Goal: Obtain resource: Obtain resource

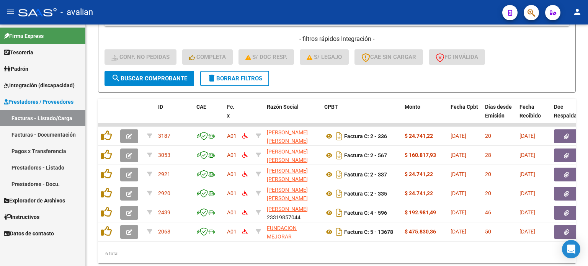
click at [41, 119] on link "Facturas - Listado/Carga" at bounding box center [42, 118] width 85 height 16
click at [236, 81] on button "delete Borrar Filtros" at bounding box center [234, 78] width 69 height 15
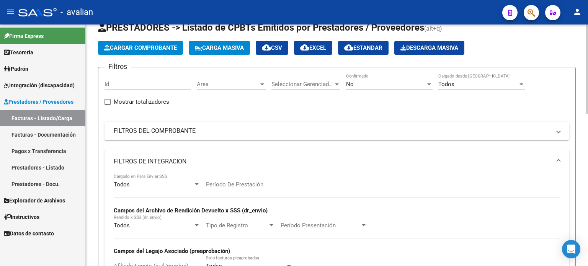
scroll to position [22, 0]
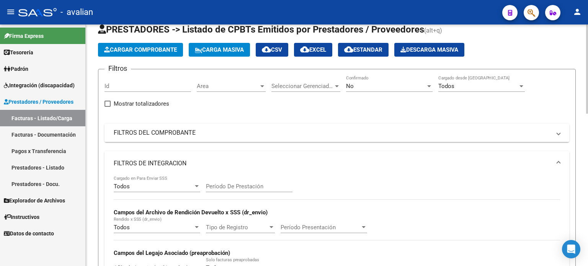
click at [188, 129] on mat-panel-title "FILTROS DEL COMPROBANTE" at bounding box center [332, 133] width 437 height 8
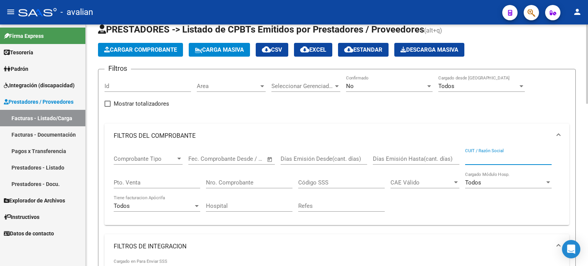
click at [478, 158] on input "CUIT / Razón Social" at bounding box center [508, 159] width 87 height 7
paste input "30718382145"
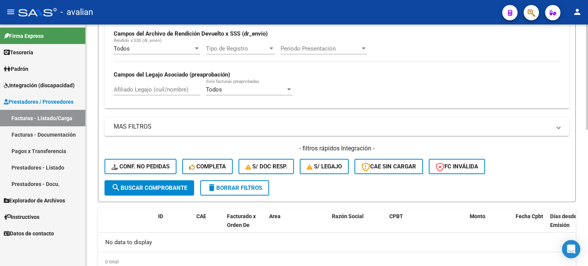
scroll to position [303, 0]
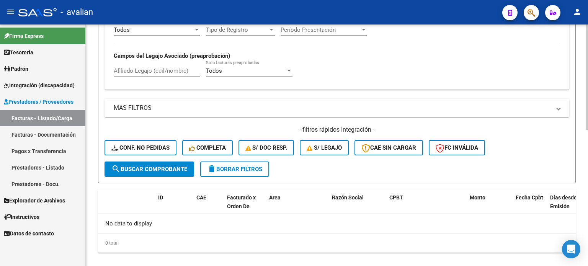
type input "30718382145"
click at [243, 169] on span "delete Borrar Filtros" at bounding box center [234, 169] width 55 height 7
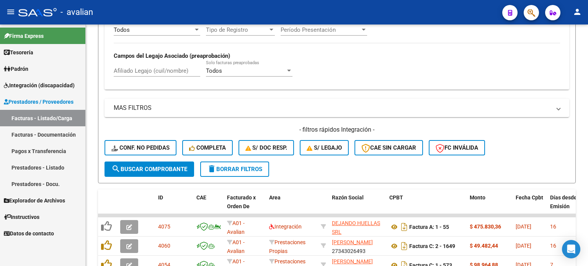
click at [29, 136] on link "Facturas - Documentación" at bounding box center [42, 134] width 85 height 16
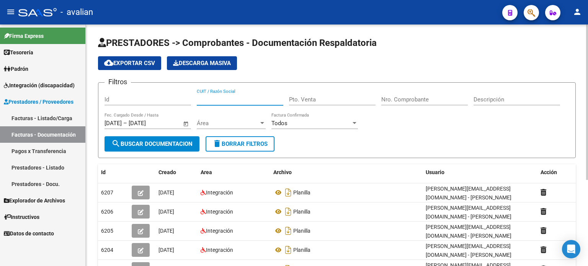
click at [222, 100] on input "CUIT / Razón Social" at bounding box center [240, 99] width 87 height 7
paste input "30718382145"
type input "30718382145"
click at [168, 143] on span "search Buscar Documentacion" at bounding box center [151, 144] width 81 height 7
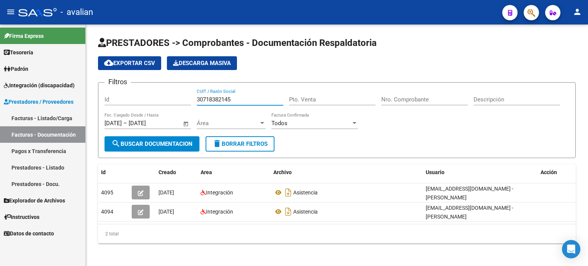
drag, startPoint x: 240, startPoint y: 99, endPoint x: 165, endPoint y: 100, distance: 75.1
click at [165, 100] on div "Filtros Id 30718382145 CUIT / Razón Social Pto. Venta Nro. Comprobante Descripc…" at bounding box center [337, 113] width 465 height 48
click at [45, 86] on span "Integración (discapacidad)" at bounding box center [39, 85] width 71 height 8
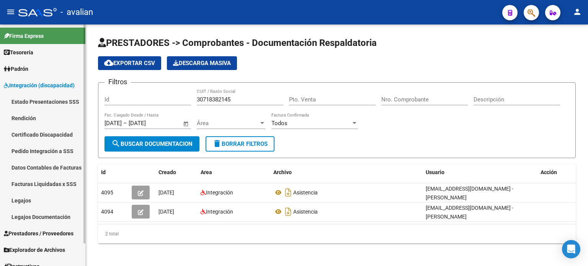
click at [45, 86] on span "Integración (discapacidad)" at bounding box center [39, 85] width 71 height 8
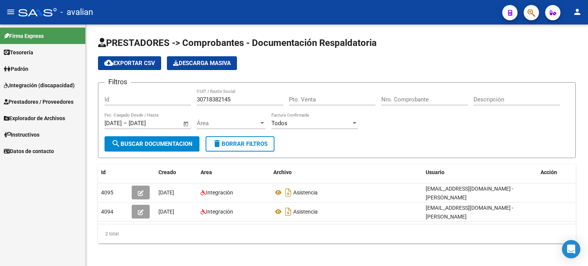
click at [31, 101] on span "Prestadores / Proveedores" at bounding box center [39, 102] width 70 height 8
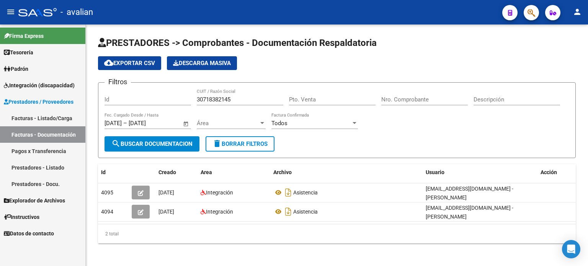
click at [37, 81] on span "Integración (discapacidad)" at bounding box center [39, 85] width 71 height 8
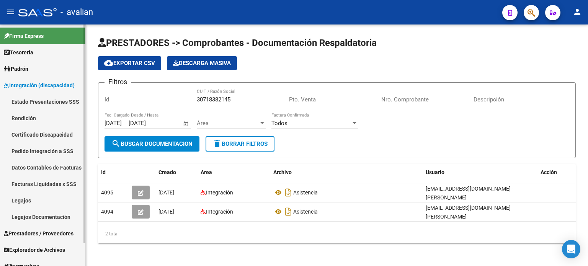
click at [31, 198] on link "Legajos" at bounding box center [42, 200] width 85 height 16
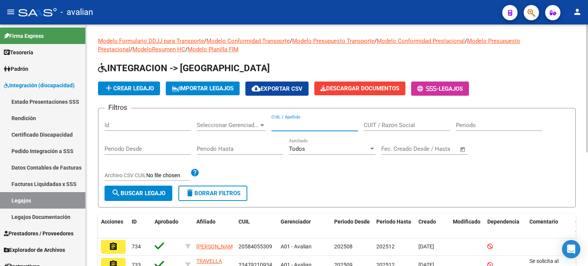
click at [298, 127] on input "CUIL / Apellido" at bounding box center [315, 125] width 87 height 7
paste input "20561661384"
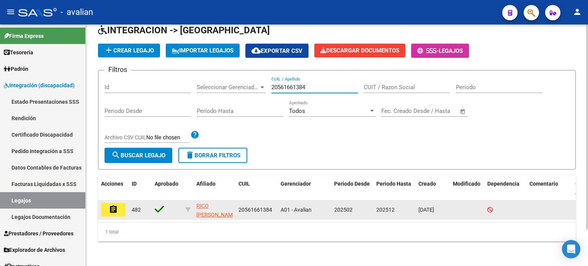
scroll to position [43, 0]
type input "20561661384"
click at [121, 204] on button "assignment" at bounding box center [113, 210] width 25 height 14
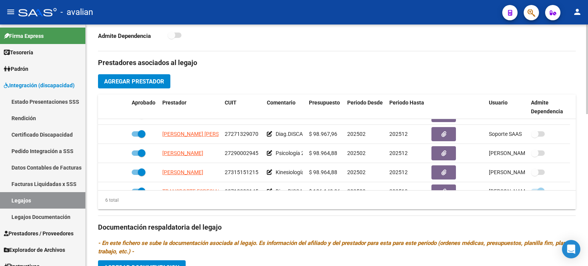
scroll to position [46, 0]
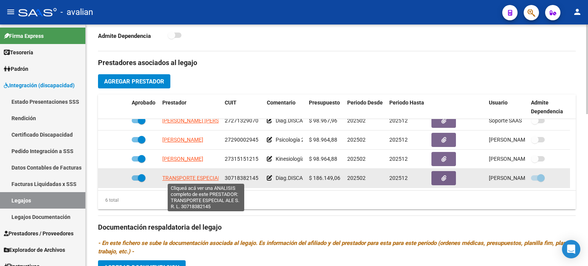
click at [204, 180] on span "TRANSPORTE ESPECIAL ALE S. R. L." at bounding box center [205, 178] width 87 height 6
type textarea "30718382145"
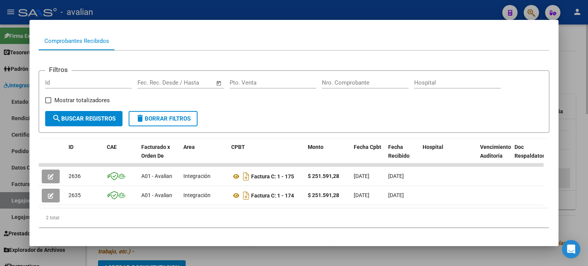
scroll to position [82, 0]
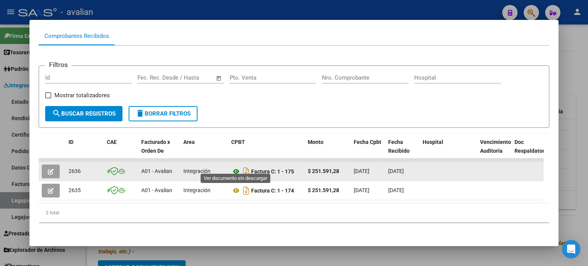
click at [236, 167] on icon at bounding box center [236, 171] width 10 height 9
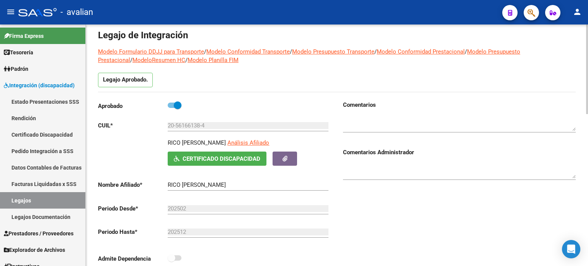
scroll to position [0, 0]
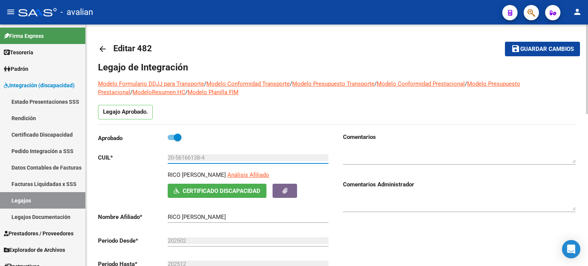
drag, startPoint x: 176, startPoint y: 157, endPoint x: 200, endPoint y: 156, distance: 23.8
click at [200, 156] on input "20-56166138-4" at bounding box center [248, 157] width 161 height 7
drag, startPoint x: 200, startPoint y: 156, endPoint x: 177, endPoint y: 156, distance: 23.0
click at [177, 156] on input "20-56166138-4" at bounding box center [248, 157] width 161 height 7
